Goal: Task Accomplishment & Management: Use online tool/utility

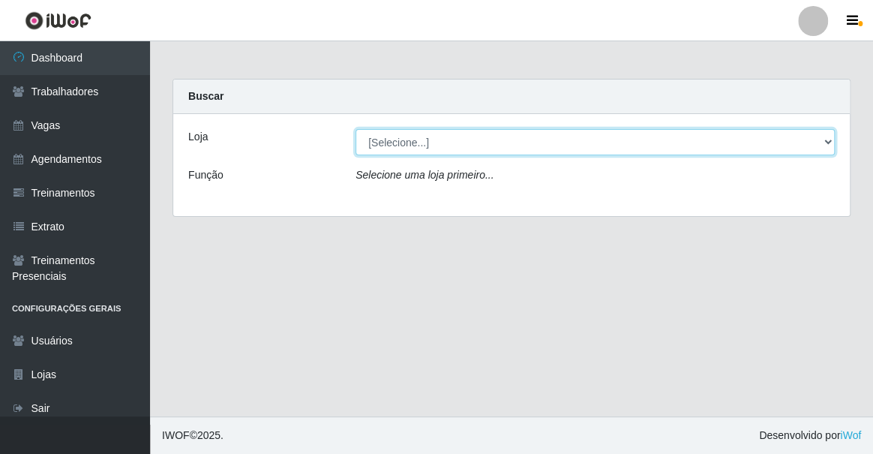
click at [436, 150] on select "[Selecione...] Famiglia Muccini - Ristorante [PERSON_NAME]" at bounding box center [594, 142] width 479 height 26
select select "267"
click at [355, 129] on select "[Selecione...] Famiglia Muccini - Ristorante [PERSON_NAME]" at bounding box center [594, 142] width 479 height 26
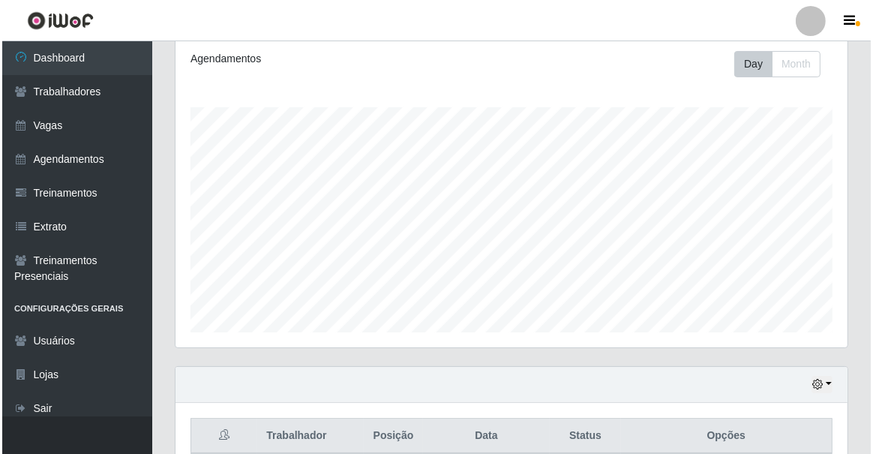
scroll to position [367, 0]
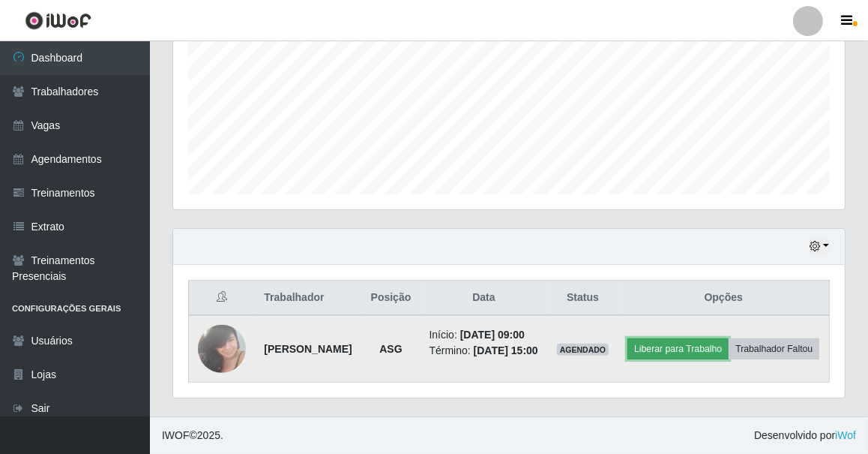
click at [729, 338] on button "Liberar para Trabalho" at bounding box center [678, 348] width 101 height 21
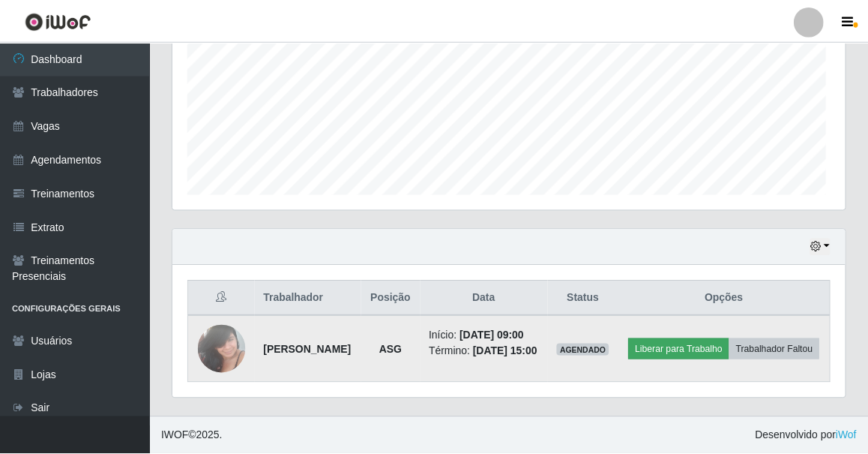
scroll to position [311, 665]
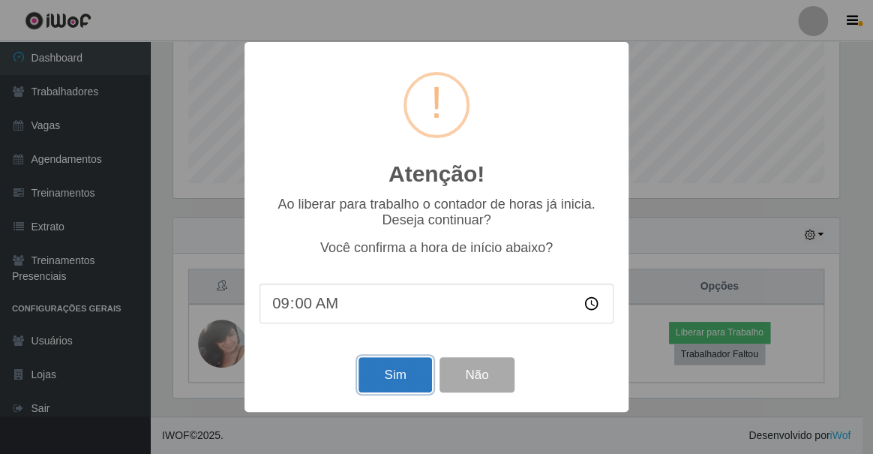
click at [376, 367] on button "Sim" at bounding box center [394, 374] width 73 height 35
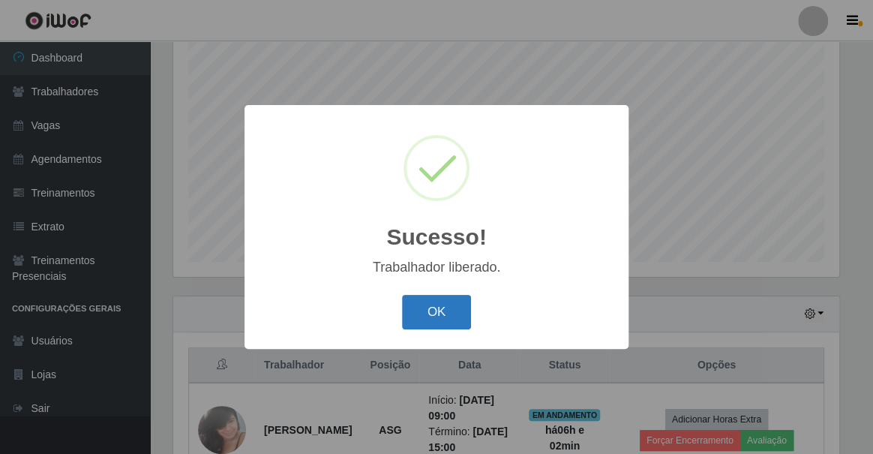
click at [458, 313] on button "OK" at bounding box center [437, 312] width 70 height 35
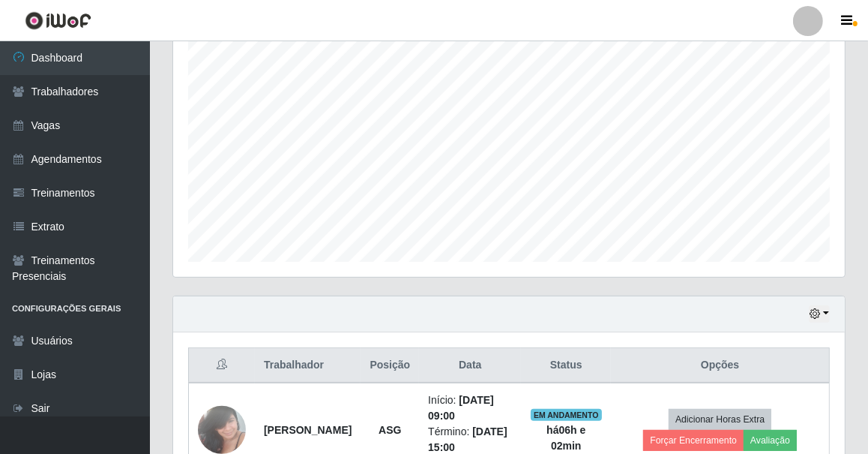
scroll to position [367, 0]
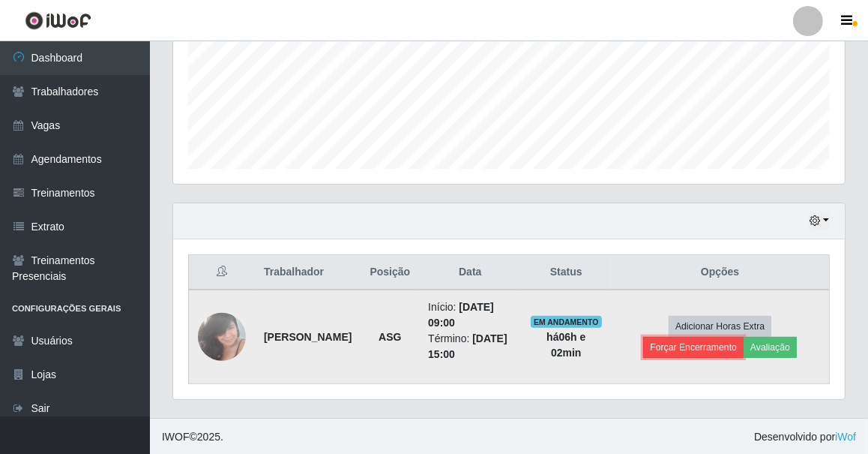
click at [698, 347] on button "Forçar Encerramento" at bounding box center [693, 347] width 100 height 21
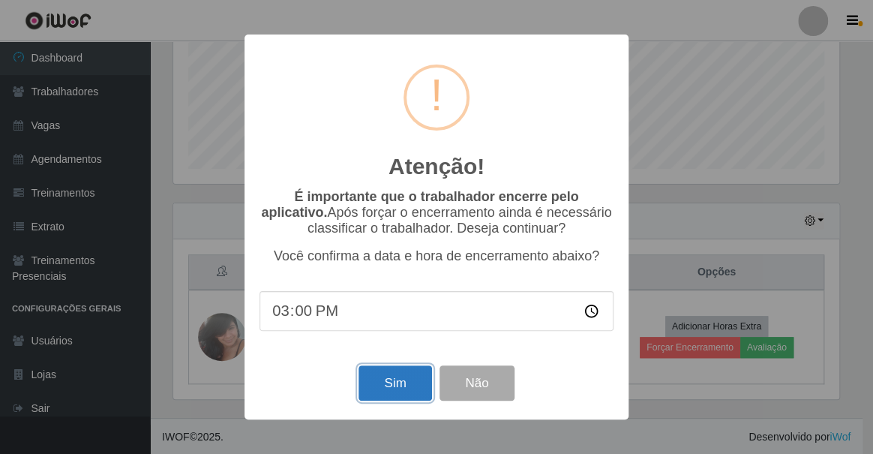
click at [385, 382] on button "Sim" at bounding box center [394, 382] width 73 height 35
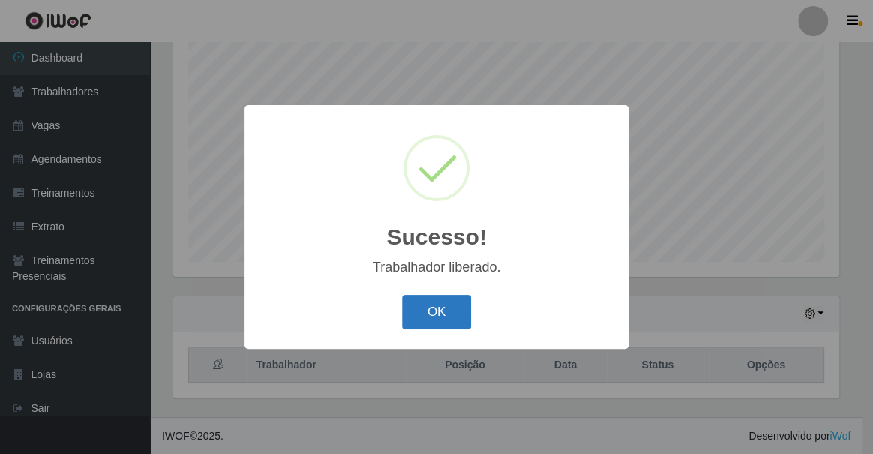
click at [463, 320] on button "OK" at bounding box center [437, 312] width 70 height 35
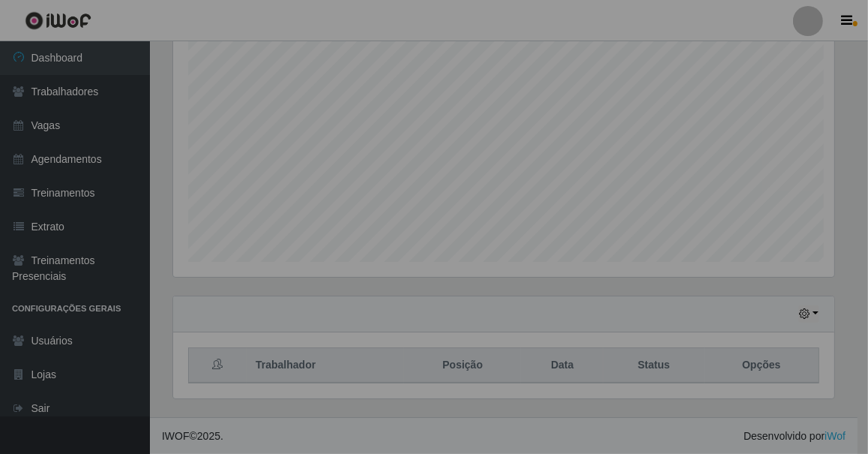
scroll to position [311, 672]
